Goal: Task Accomplishment & Management: Use online tool/utility

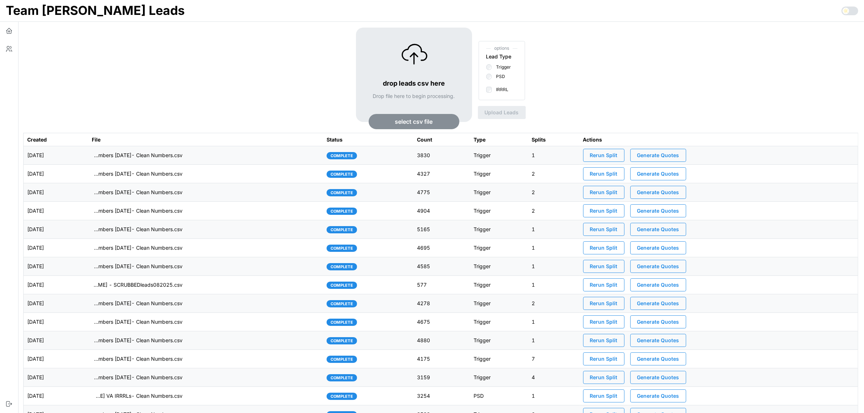
click at [432, 121] on span "select csv file" at bounding box center [414, 121] width 38 height 15
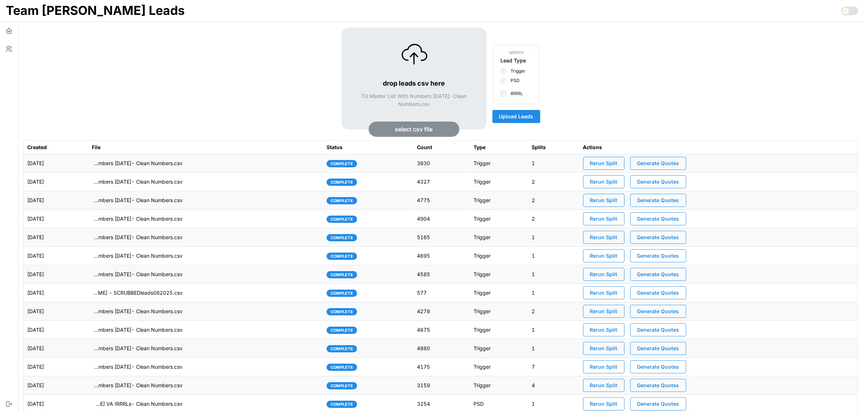
click at [528, 117] on span "Upload Leads" at bounding box center [516, 116] width 34 height 12
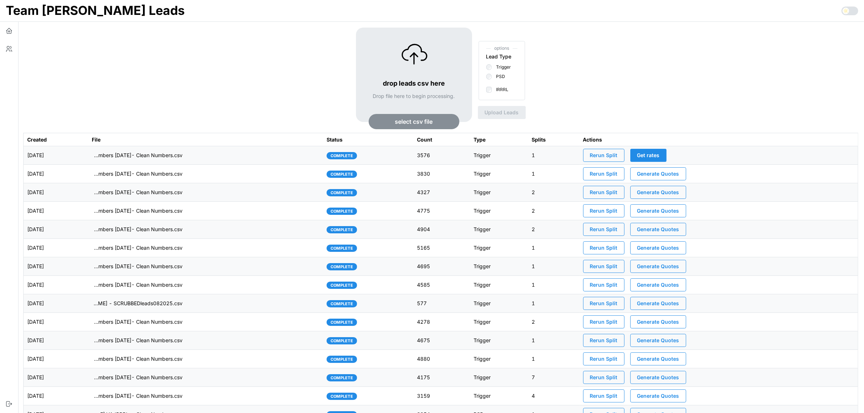
click at [240, 155] on td "imports/[PERSON_NAME]/1760362051087-TU Master List With Numbers [DATE]- Clean N…" at bounding box center [205, 155] width 235 height 18
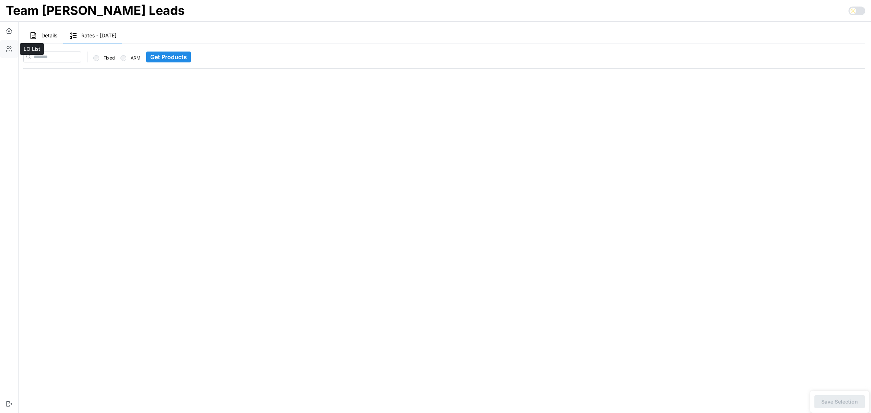
click at [4, 50] on button "button" at bounding box center [9, 49] width 18 height 18
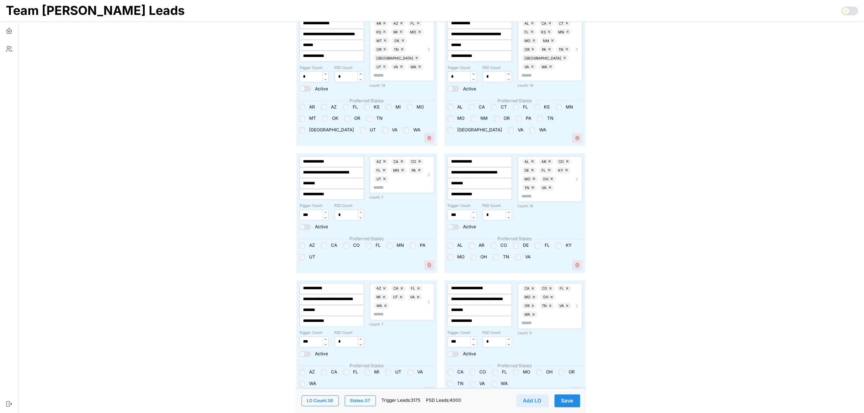
scroll to position [1635, 0]
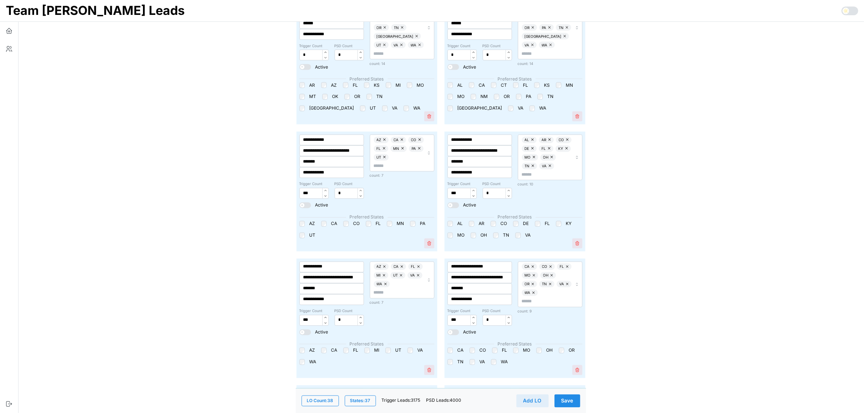
click at [571, 402] on span "Save" at bounding box center [567, 400] width 12 height 12
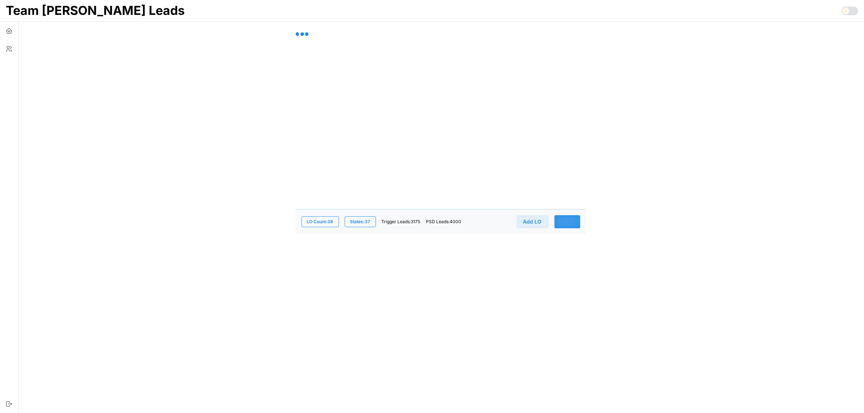
scroll to position [0, 0]
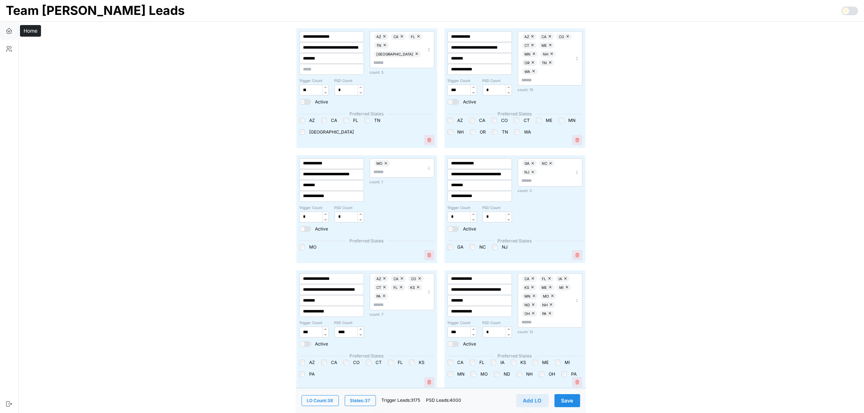
click at [8, 30] on icon "button" at bounding box center [8, 30] width 7 height 7
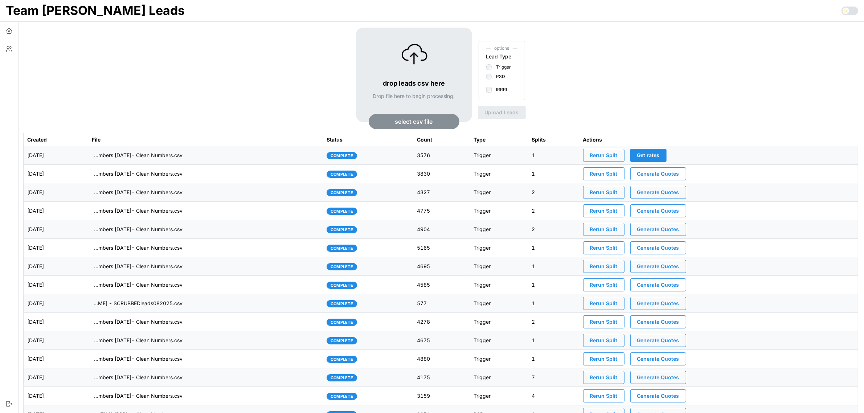
click at [617, 157] on span "Rerun Split" at bounding box center [604, 155] width 28 height 12
click at [88, 156] on td "[DATE]" at bounding box center [56, 155] width 65 height 18
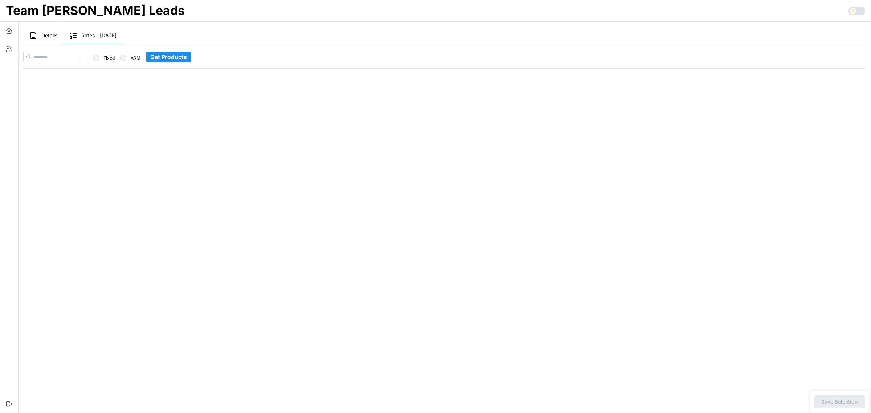
click at [46, 37] on span "Details" at bounding box center [49, 35] width 16 height 5
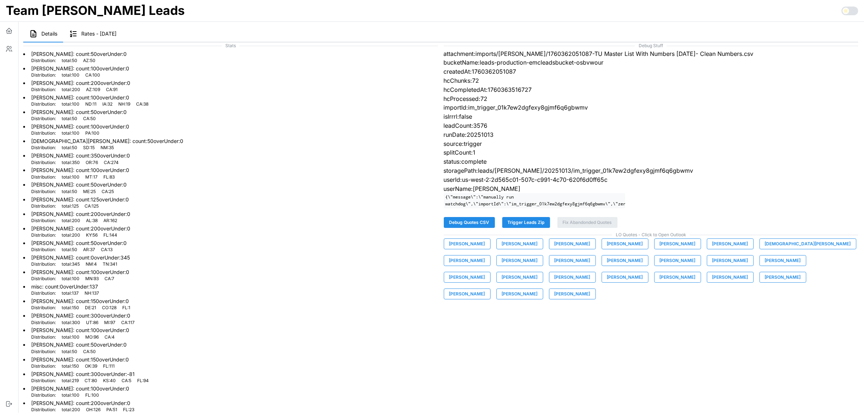
scroll to position [2, 0]
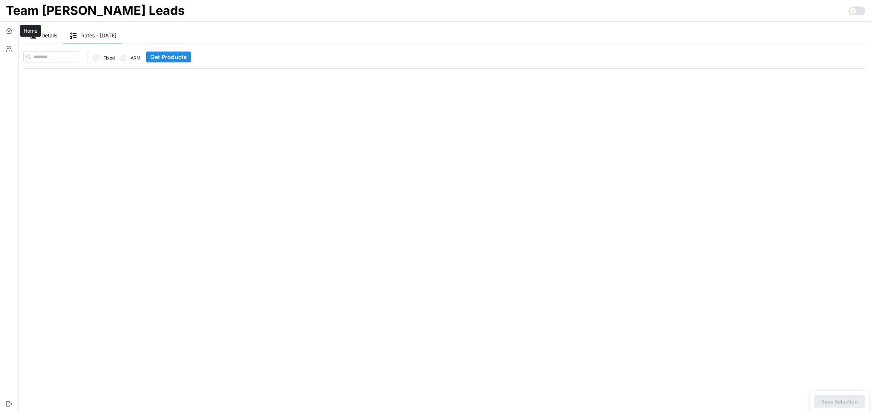
click at [10, 33] on icon "button" at bounding box center [8, 30] width 7 height 7
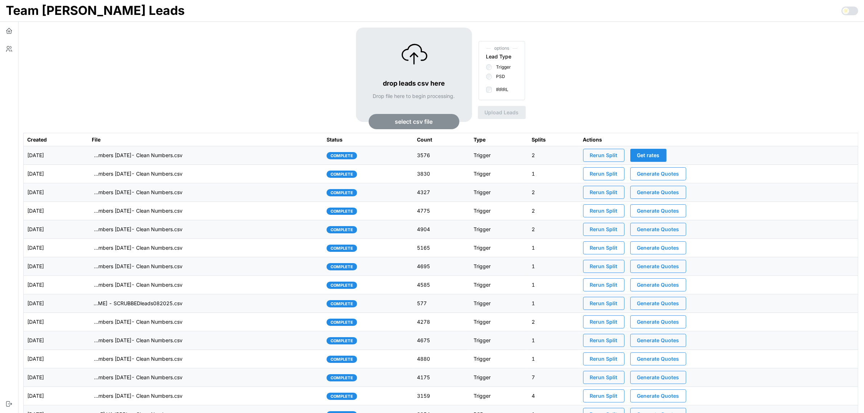
click at [88, 154] on td "[DATE]" at bounding box center [56, 155] width 65 height 18
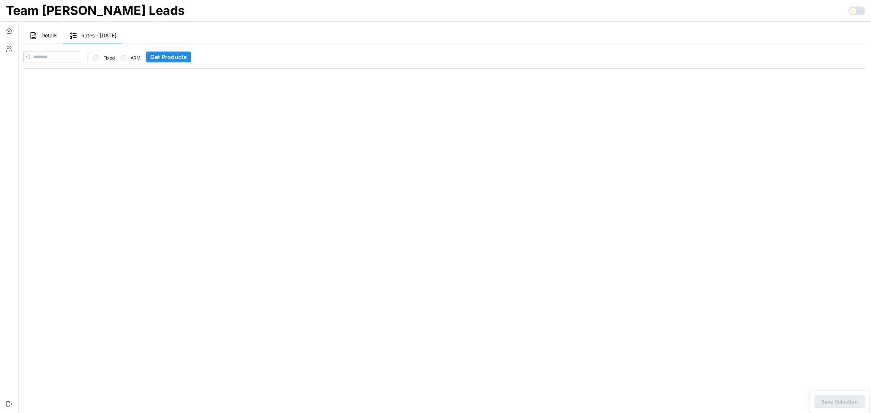
click at [45, 33] on span "Details" at bounding box center [49, 35] width 16 height 5
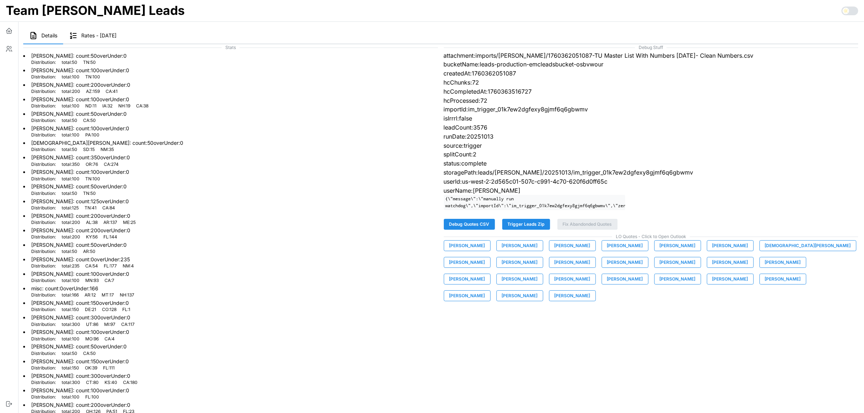
scroll to position [2, 0]
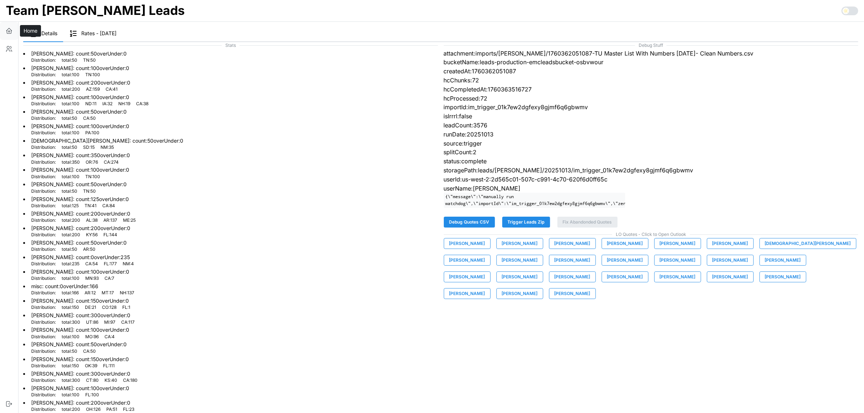
click at [3, 28] on button "button" at bounding box center [9, 31] width 18 height 18
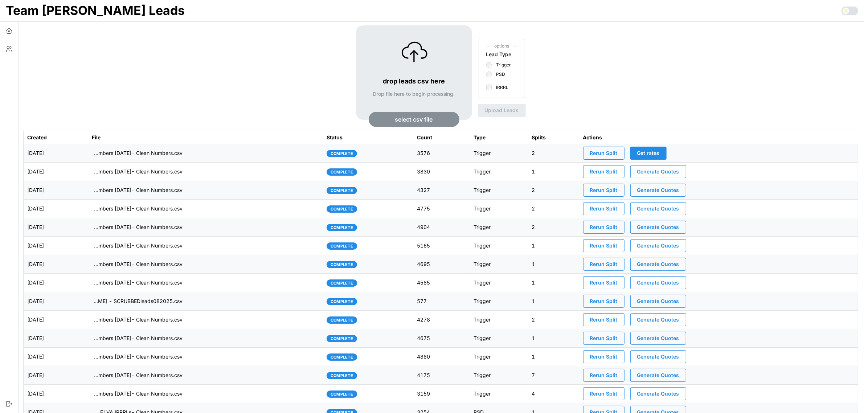
click at [238, 156] on td "imports/[PERSON_NAME]/1760362051087-TU Master List With Numbers [DATE]- Clean N…" at bounding box center [205, 153] width 235 height 18
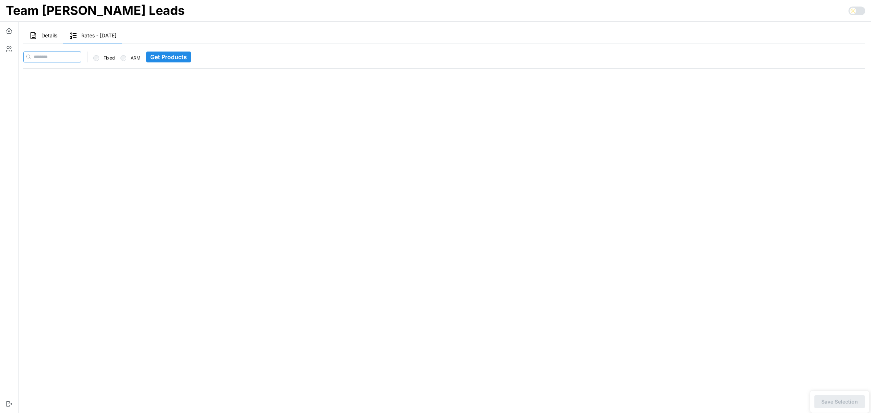
click at [48, 55] on input at bounding box center [52, 57] width 58 height 11
paste input "**********"
type input "**********"
click at [191, 59] on span "Get Products" at bounding box center [182, 57] width 37 height 10
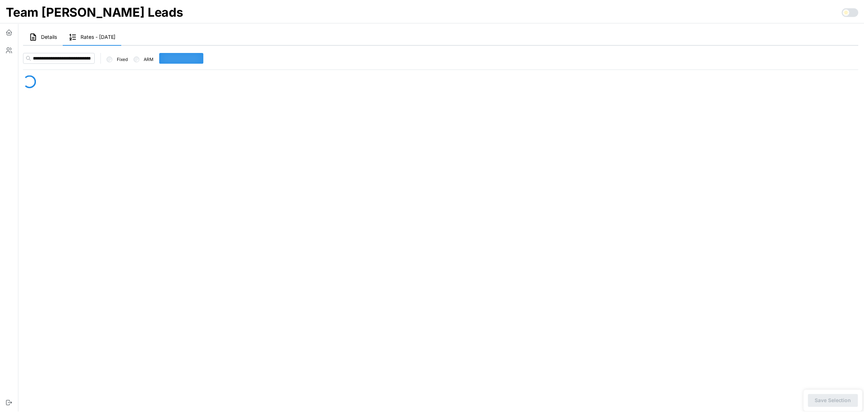
scroll to position [0, 0]
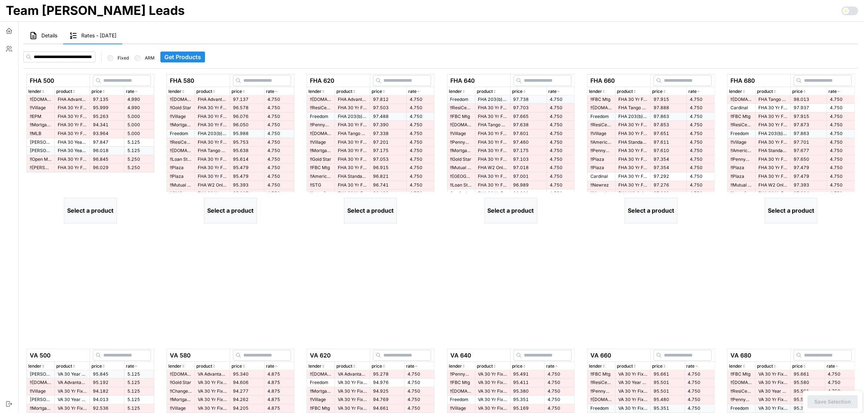
click at [113, 100] on td "97.135" at bounding box center [107, 99] width 34 height 8
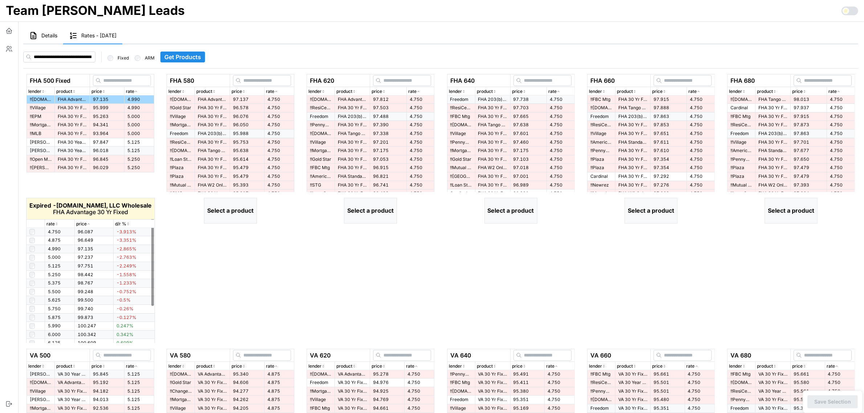
click at [30, 247] on td at bounding box center [35, 248] width 19 height 9
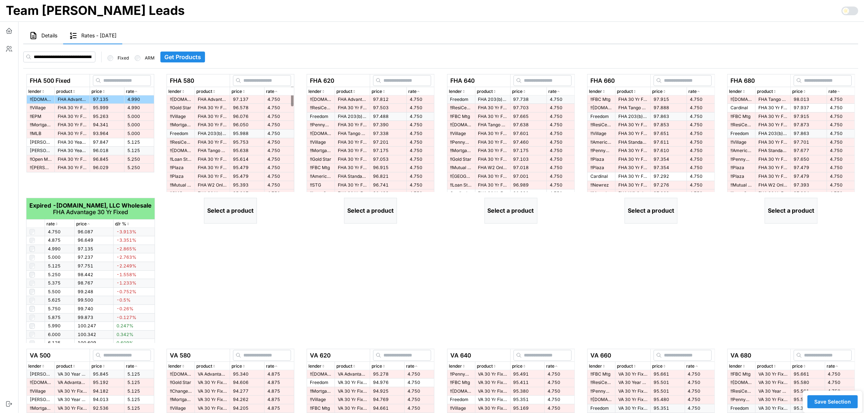
click at [252, 98] on td "97.137" at bounding box center [247, 99] width 34 height 8
click at [355, 101] on p "FHA Advantage 30 Yr Fixed" at bounding box center [352, 99] width 29 height 6
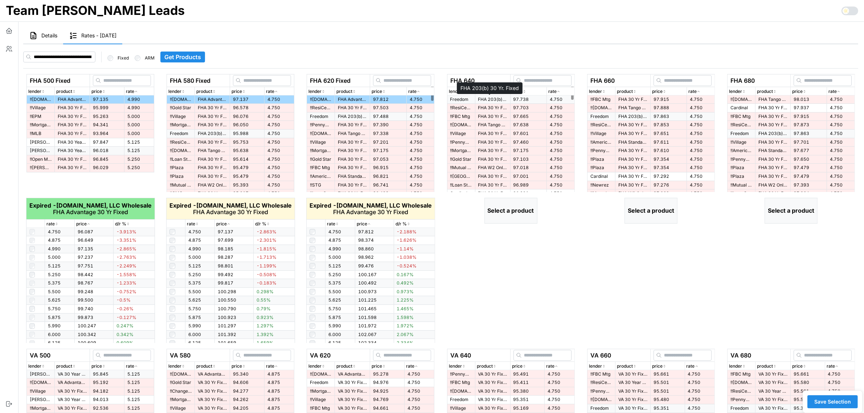
click at [486, 102] on p "FHA 203(b) 30 Yr. Fixed" at bounding box center [492, 99] width 29 height 6
click at [630, 100] on p "FHA 30 Yr Fixed" at bounding box center [632, 99] width 29 height 6
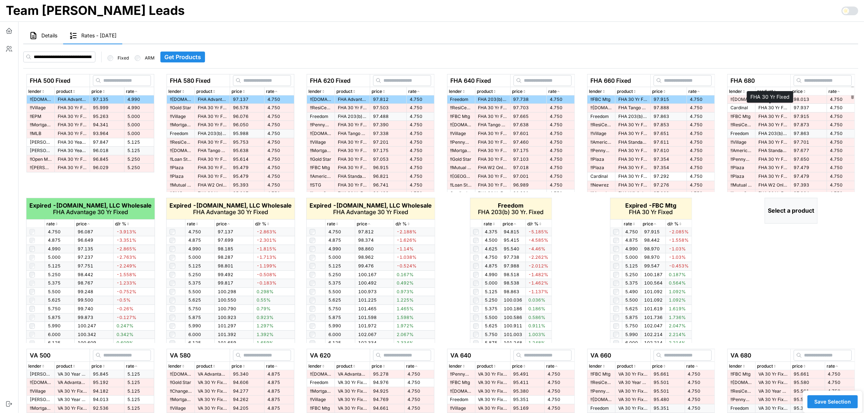
click at [771, 108] on p "FHA 30 Yr Fixed" at bounding box center [772, 108] width 29 height 6
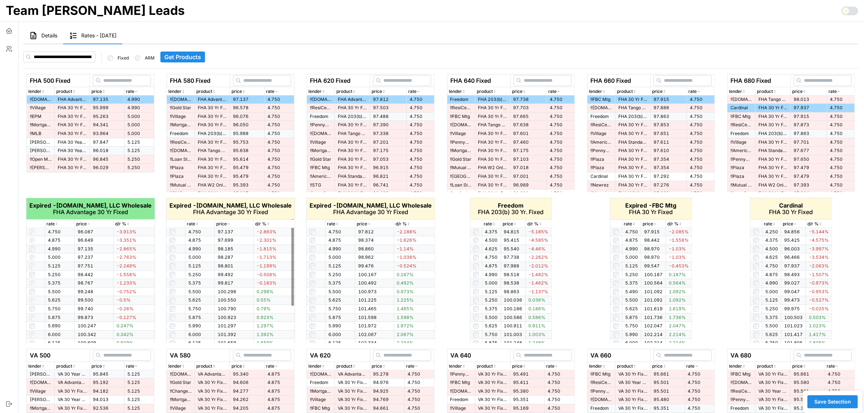
click at [200, 224] on div "rate" at bounding box center [200, 224] width 26 height 7
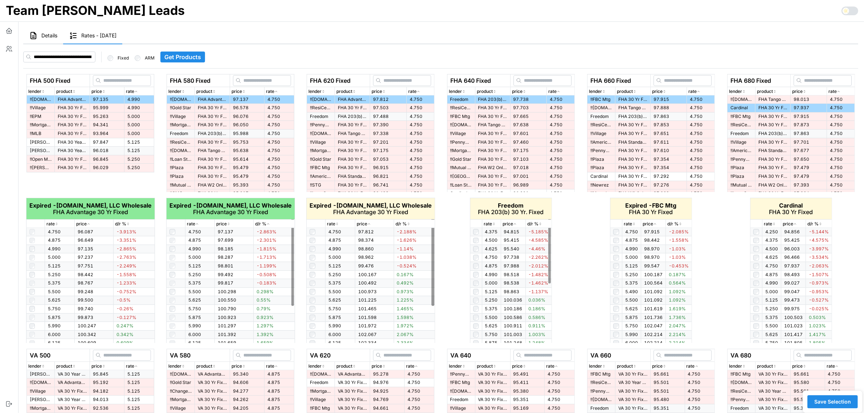
click at [339, 222] on icon "button" at bounding box center [337, 224] width 4 height 4
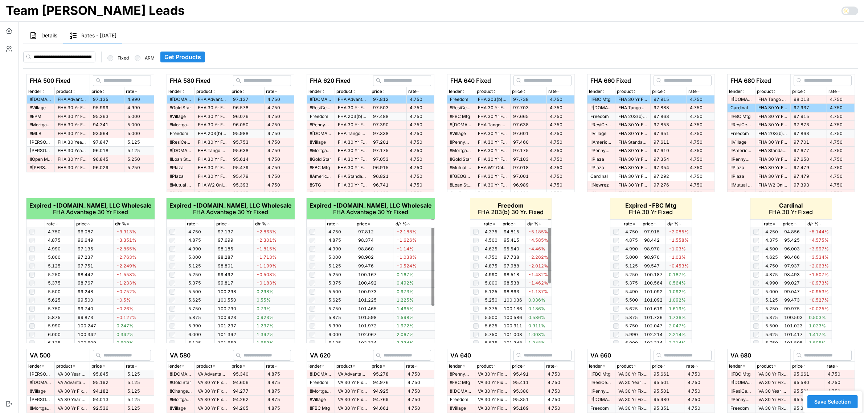
click at [492, 223] on icon "button" at bounding box center [494, 224] width 4 height 4
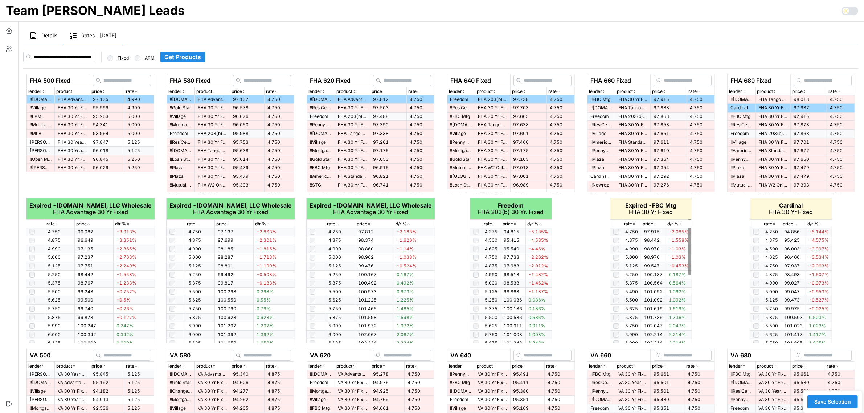
click at [633, 224] on icon "button" at bounding box center [634, 224] width 4 height 4
click at [771, 223] on p "rate" at bounding box center [768, 224] width 8 height 7
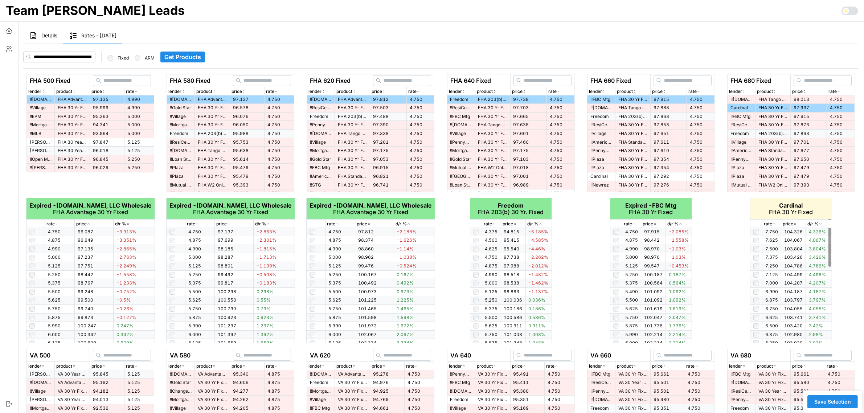
click at [771, 223] on p "rate" at bounding box center [768, 224] width 8 height 7
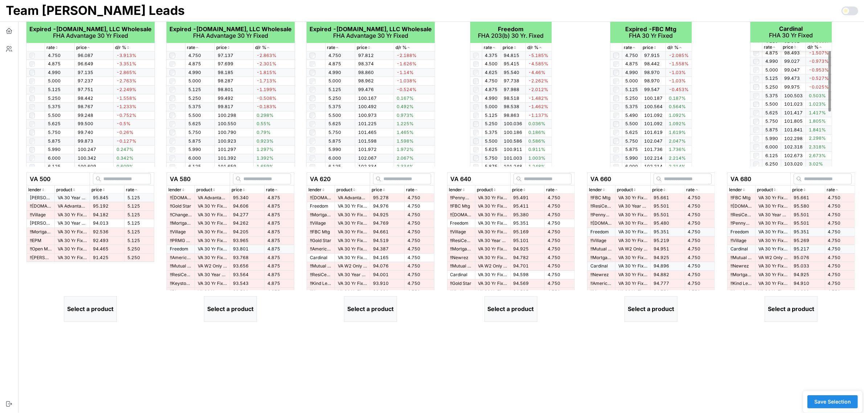
scroll to position [181, 0]
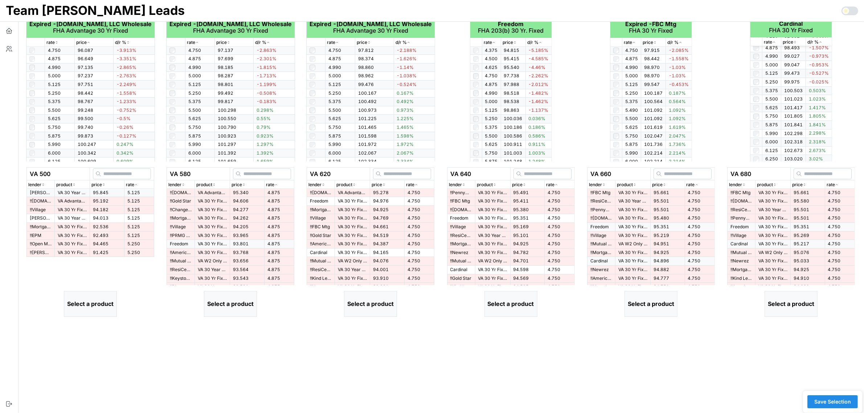
click at [85, 203] on td "VA Advantage 30 Yr Fixed" at bounding box center [72, 201] width 35 height 9
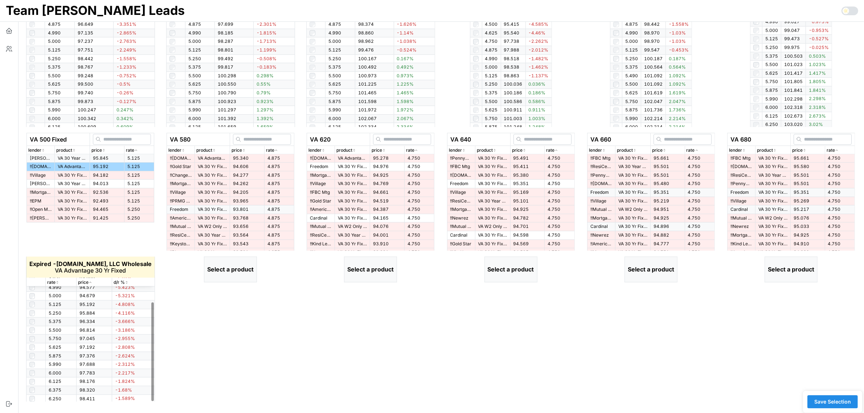
scroll to position [0, 0]
click at [59, 283] on icon "button" at bounding box center [57, 282] width 4 height 4
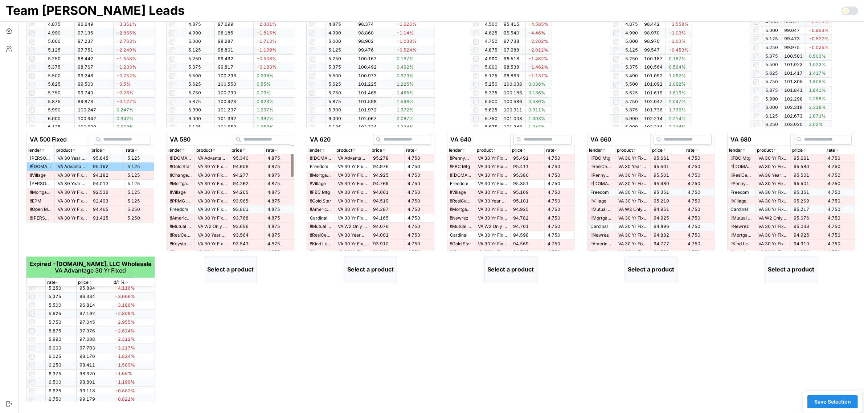
click at [245, 159] on span "95.340" at bounding box center [241, 157] width 16 height 5
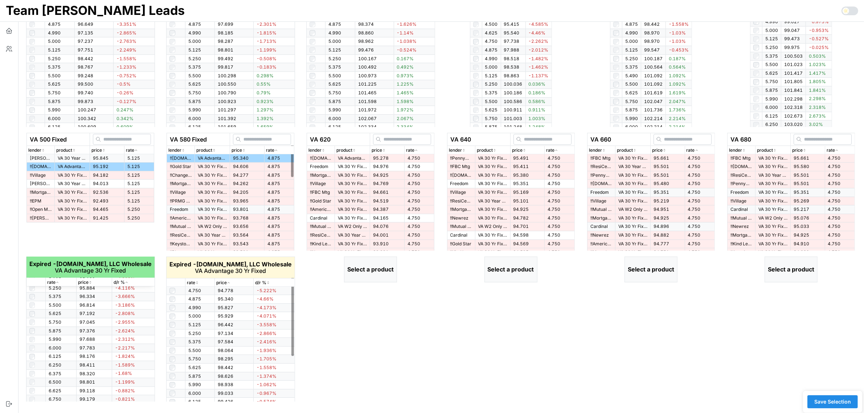
click at [196, 282] on icon "button" at bounding box center [197, 282] width 4 height 4
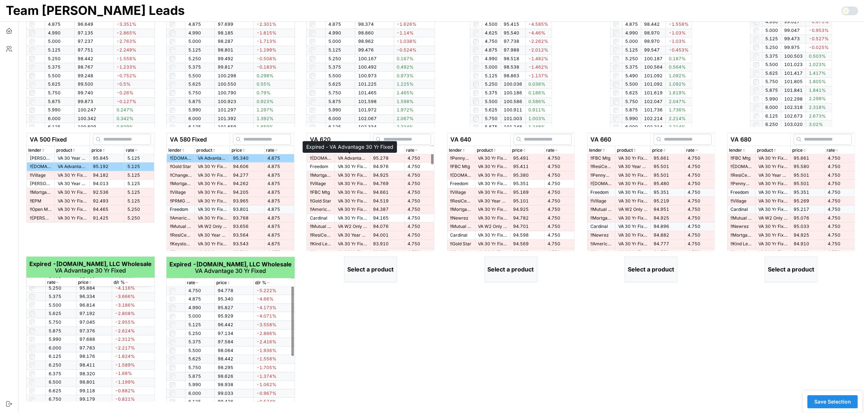
click at [356, 160] on p "VA Advantage 30 Yr Fixed" at bounding box center [352, 158] width 29 height 6
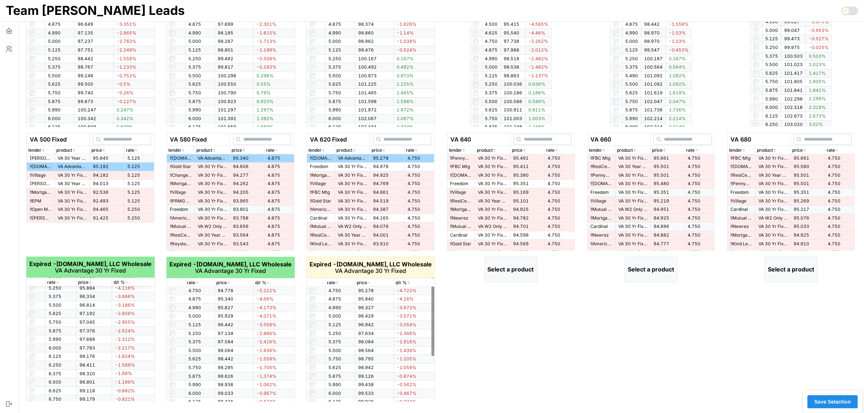
click at [336, 281] on icon "button" at bounding box center [337, 282] width 4 height 4
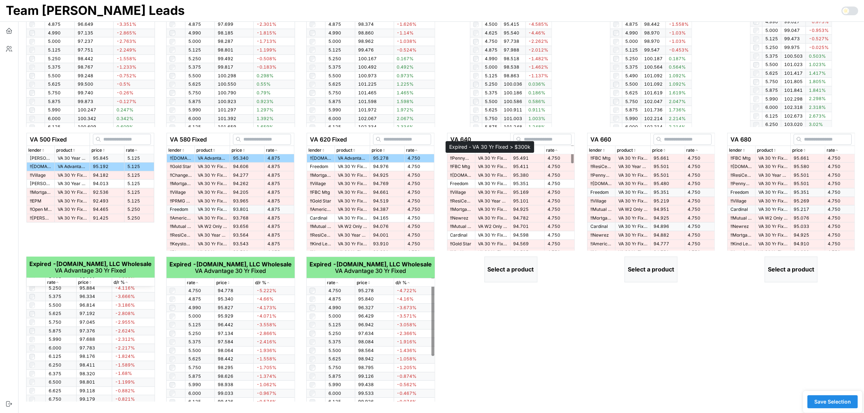
click at [484, 156] on p "VA 30 Yr Fixed > $300k" at bounding box center [492, 158] width 29 height 6
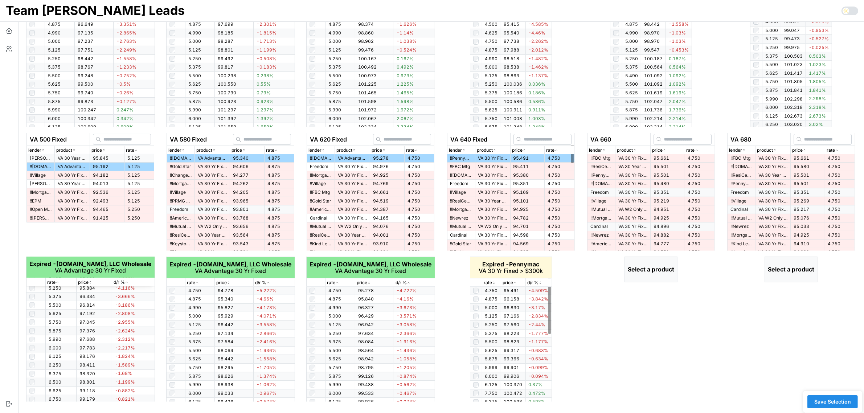
click at [494, 282] on icon "button" at bounding box center [494, 282] width 4 height 4
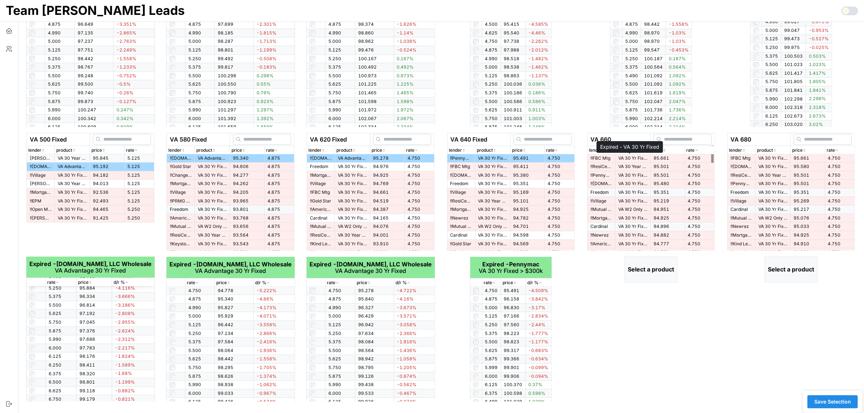
click at [638, 157] on p "VA 30 Yr Fixed" at bounding box center [632, 158] width 29 height 6
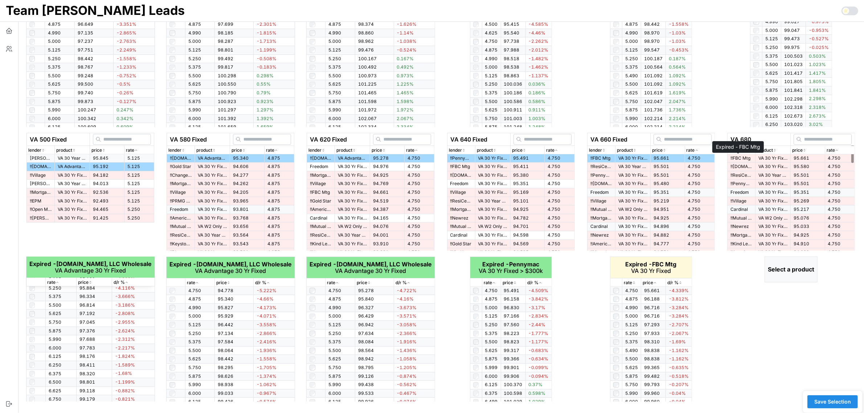
click at [742, 156] on p "!! FBC Mtg" at bounding box center [741, 158] width 22 height 6
click at [632, 281] on icon "button" at bounding box center [634, 282] width 4 height 4
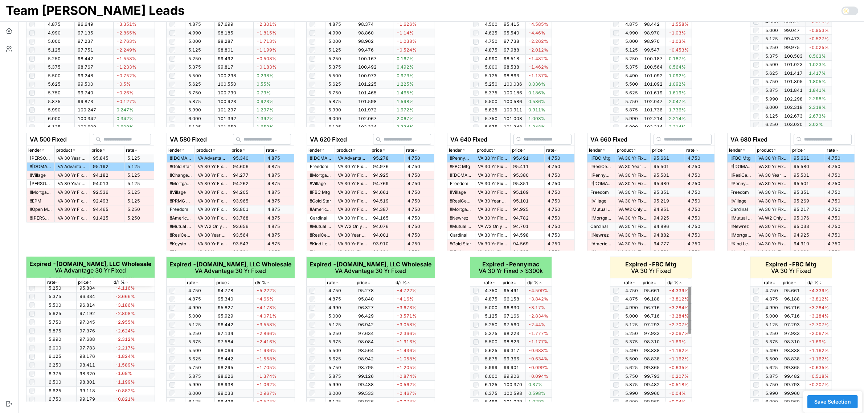
click at [632, 281] on icon "button" at bounding box center [634, 282] width 4 height 4
click at [772, 280] on icon "button" at bounding box center [774, 282] width 4 height 4
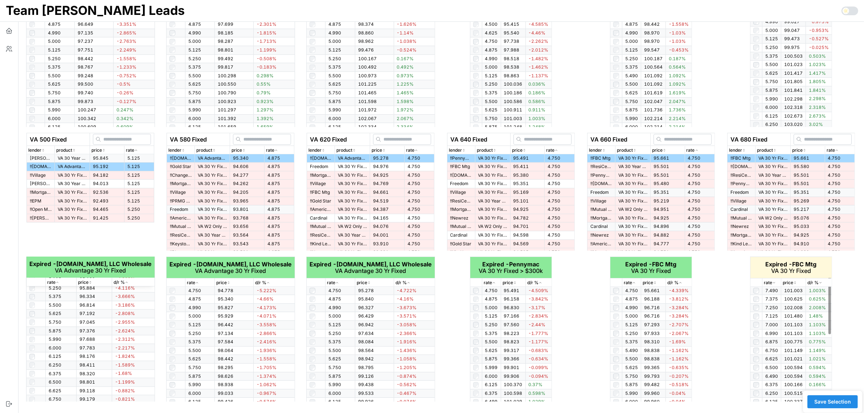
click at [772, 280] on icon "button" at bounding box center [774, 282] width 4 height 4
click at [834, 399] on span "Save Selection" at bounding box center [832, 401] width 37 height 12
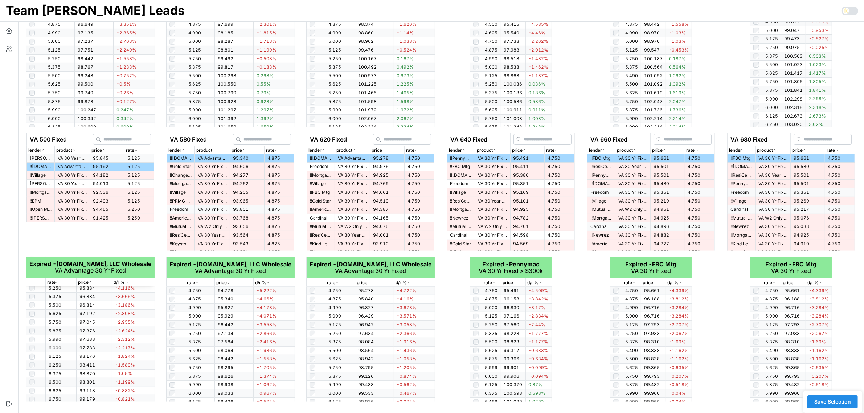
click at [834, 399] on span "Save Selection" at bounding box center [832, 401] width 37 height 12
click at [13, 33] on button "button" at bounding box center [9, 31] width 18 height 18
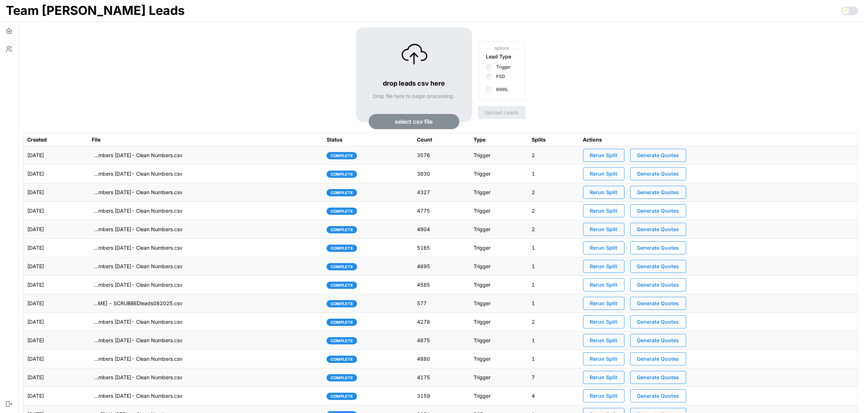
click at [236, 154] on td "imports/[PERSON_NAME]/1760362051087-TU Master List With Numbers [DATE]- Clean N…" at bounding box center [205, 155] width 235 height 18
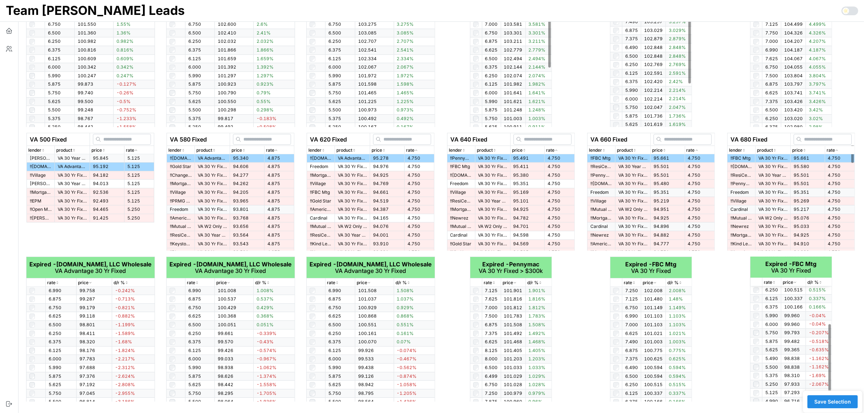
scroll to position [127, 0]
click at [834, 403] on span "Save Selection" at bounding box center [832, 401] width 37 height 12
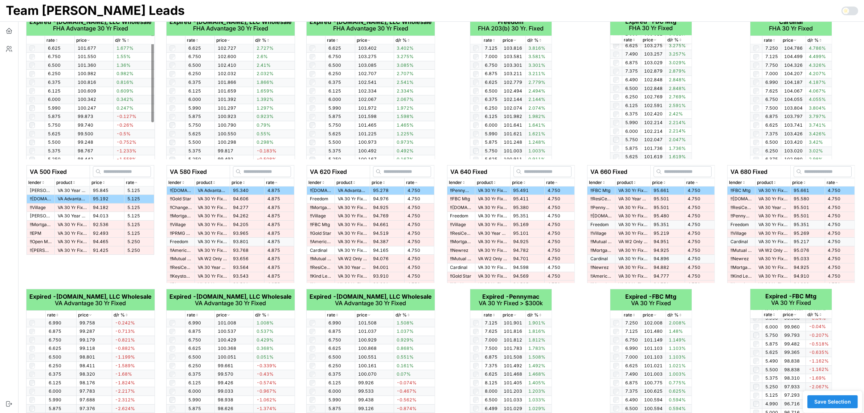
scroll to position [0, 0]
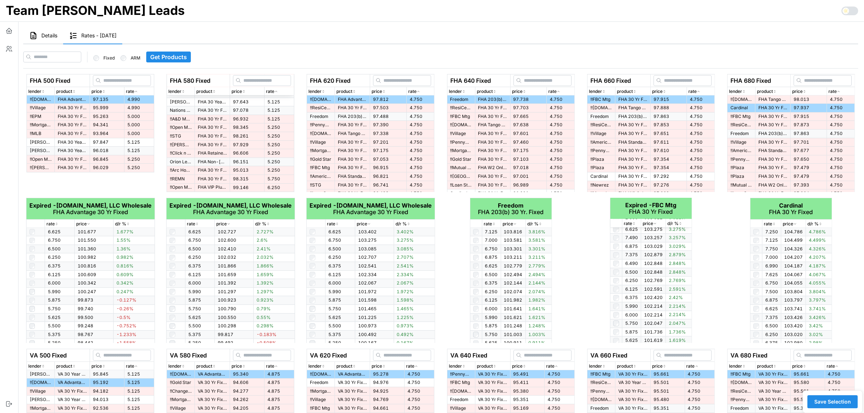
click at [42, 32] on button "Details" at bounding box center [43, 36] width 40 height 17
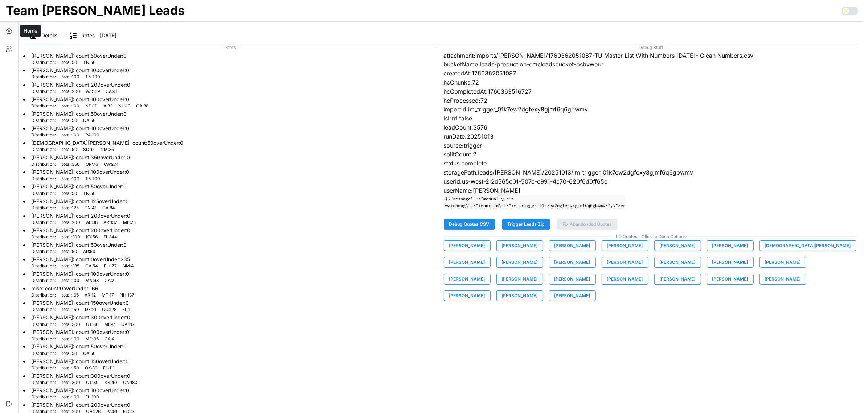
click at [8, 30] on icon "button" at bounding box center [8, 30] width 7 height 7
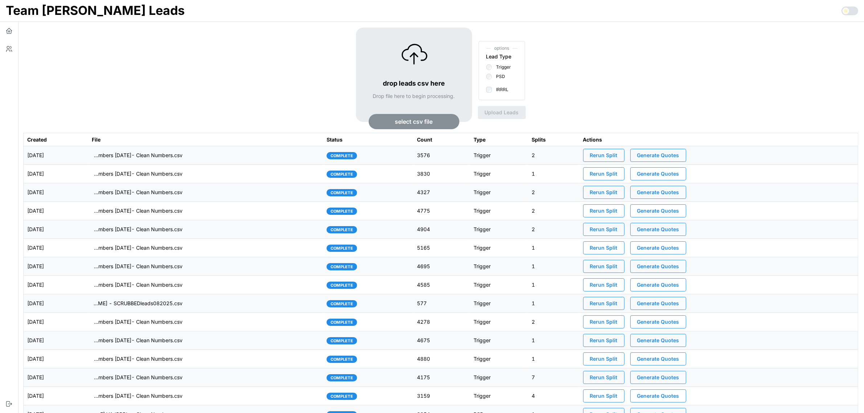
click at [663, 156] on span "Generate Quotes" at bounding box center [658, 155] width 42 height 12
